Goal: Find specific page/section: Find specific page/section

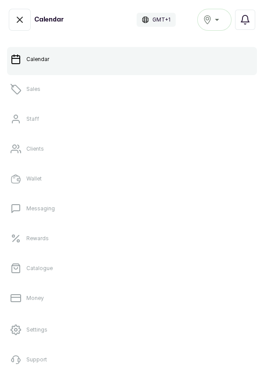
scroll to position [54, 0]
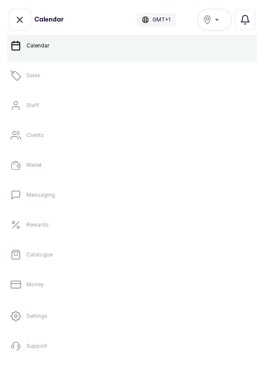
click at [36, 287] on p "Money" at bounding box center [35, 284] width 18 height 7
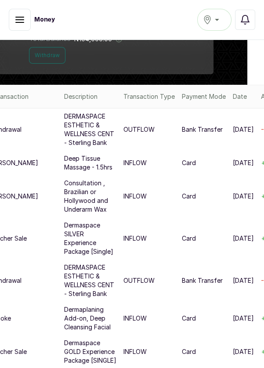
scroll to position [78, 0]
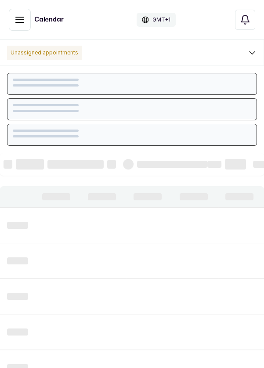
scroll to position [295, 0]
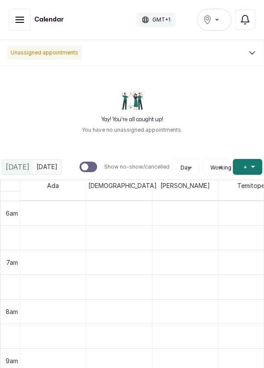
click at [215, 20] on div "[GEOGRAPHIC_DATA]" at bounding box center [214, 19] width 23 height 11
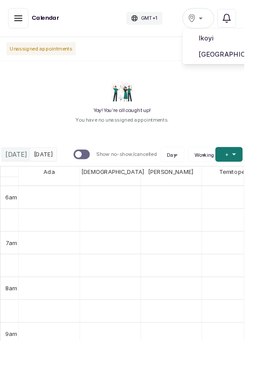
click at [244, 58] on span "[GEOGRAPHIC_DATA]" at bounding box center [246, 59] width 63 height 11
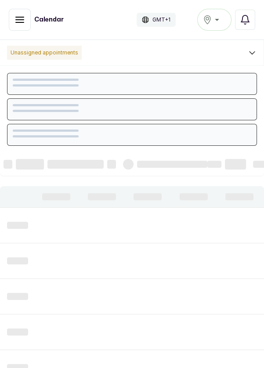
scroll to position [295, 0]
